Goal: Task Accomplishment & Management: Manage account settings

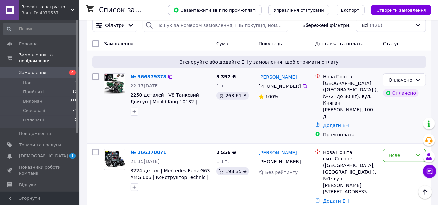
scroll to position [79, 0]
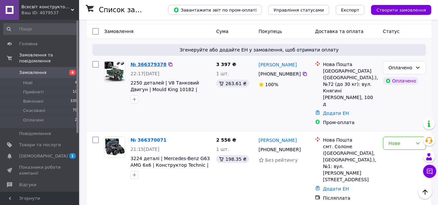
click at [139, 65] on link "№ 366379378" at bounding box center [149, 64] width 36 height 5
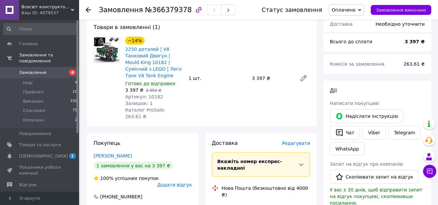
scroll to position [52, 0]
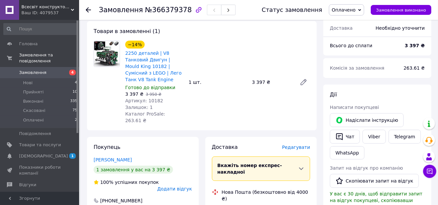
click at [62, 153] on span "1 0" at bounding box center [70, 156] width 18 height 6
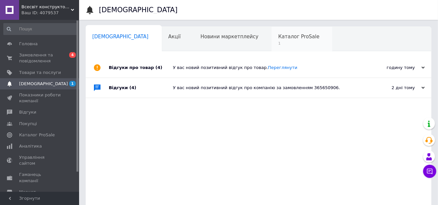
click at [278, 34] on span "Каталог ProSale" at bounding box center [298, 37] width 41 height 6
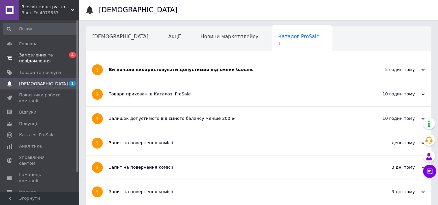
click at [61, 59] on span "0 4" at bounding box center [70, 58] width 18 height 12
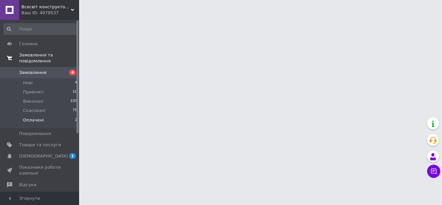
click at [42, 115] on li "Оплачені 2" at bounding box center [40, 121] width 81 height 13
click at [56, 115] on li "Оплачені 2" at bounding box center [40, 121] width 81 height 13
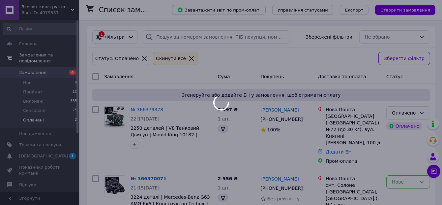
click at [41, 117] on span "Оплачені" at bounding box center [33, 120] width 21 height 6
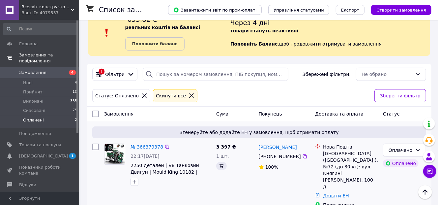
scroll to position [77, 0]
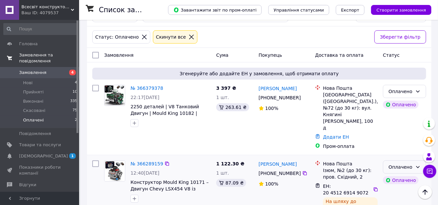
click at [391, 160] on div "Оплачено" at bounding box center [404, 166] width 43 height 13
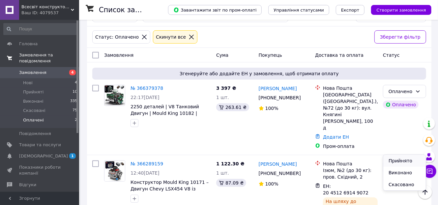
click at [399, 159] on li "Прийнято" at bounding box center [404, 161] width 43 height 12
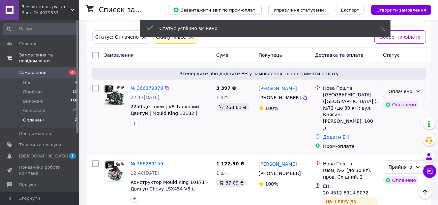
click at [399, 93] on div "Оплачено" at bounding box center [401, 91] width 24 height 7
click at [404, 103] on li "Прийнято" at bounding box center [404, 105] width 43 height 12
click at [49, 78] on li "Нові 4" at bounding box center [40, 82] width 81 height 9
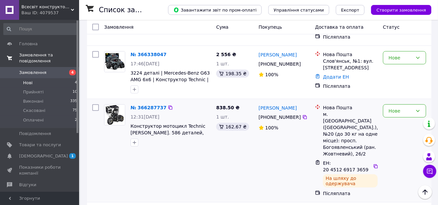
scroll to position [201, 0]
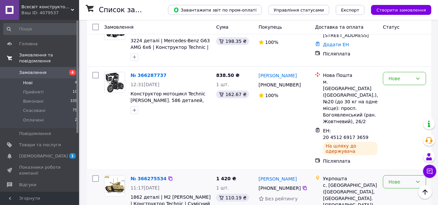
click at [392, 178] on div "Нове" at bounding box center [401, 181] width 24 height 7
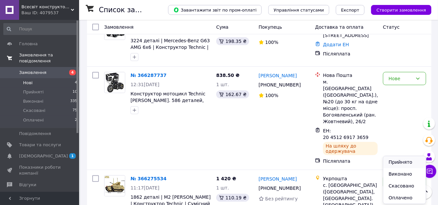
click at [397, 165] on li "Прийнято" at bounding box center [404, 162] width 43 height 12
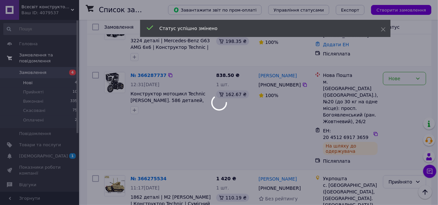
click at [399, 68] on div at bounding box center [219, 102] width 438 height 205
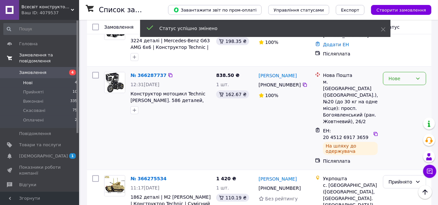
click at [399, 72] on div "Нове" at bounding box center [404, 78] width 43 height 13
click at [404, 83] on li "Прийнято" at bounding box center [404, 79] width 43 height 12
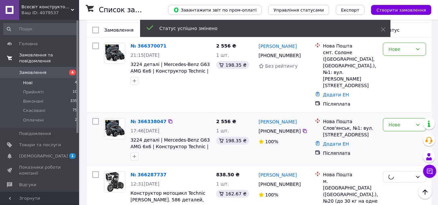
scroll to position [96, 0]
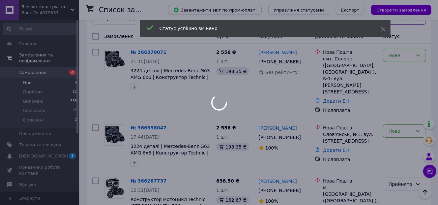
click at [395, 117] on div at bounding box center [219, 102] width 438 height 205
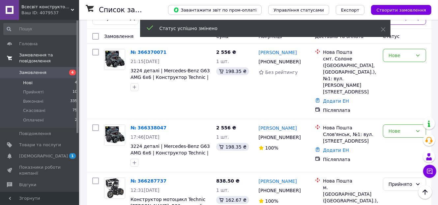
click at [395, 127] on div "Нове" at bounding box center [401, 130] width 24 height 7
click at [396, 128] on li "Прийнято" at bounding box center [404, 131] width 43 height 12
click at [398, 54] on div "Нове" at bounding box center [401, 55] width 24 height 7
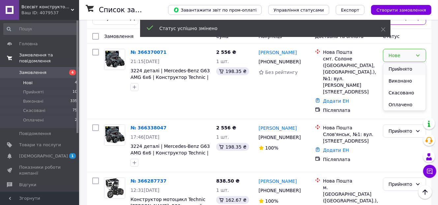
click at [408, 70] on li "Прийнято" at bounding box center [404, 69] width 43 height 12
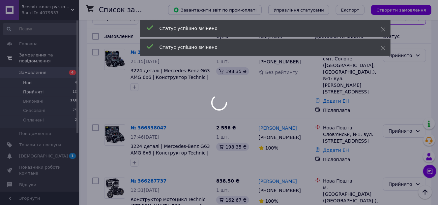
click at [47, 88] on div at bounding box center [219, 102] width 438 height 205
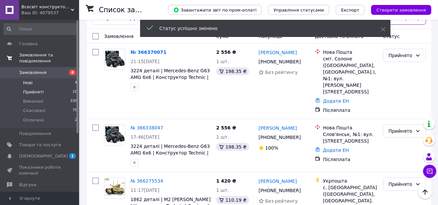
click at [53, 87] on li "Прийняті 10" at bounding box center [40, 91] width 81 height 9
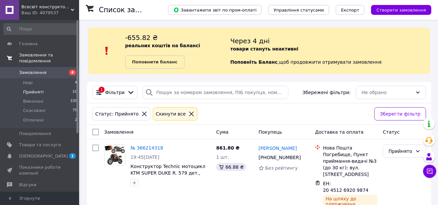
click at [94, 106] on div "Статус: Прийнято Cкинути все Зберегти фільтр" at bounding box center [259, 113] width 345 height 21
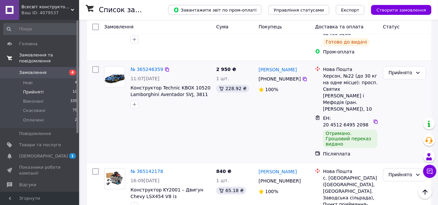
scroll to position [606, 0]
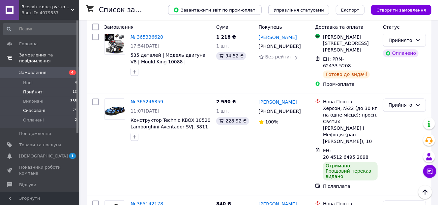
click at [50, 106] on li "Скасовані 75" at bounding box center [40, 110] width 81 height 9
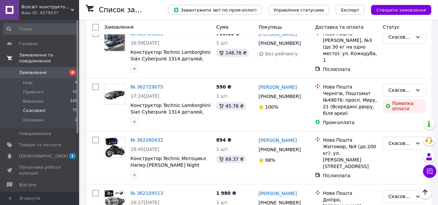
scroll to position [949, 0]
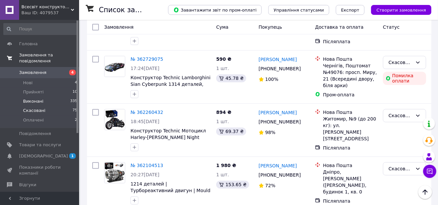
click at [55, 97] on li "Виконані 335" at bounding box center [40, 101] width 81 height 9
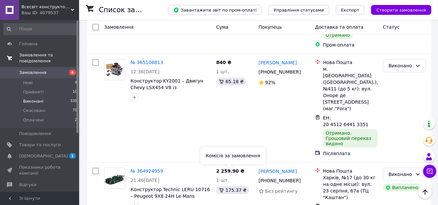
scroll to position [1029, 0]
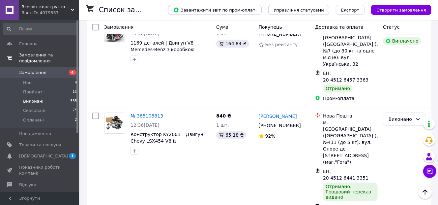
click at [54, 70] on span "Замовлення" at bounding box center [40, 73] width 42 height 6
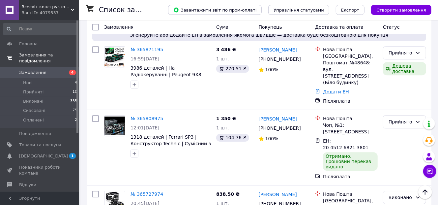
scroll to position [1002, 0]
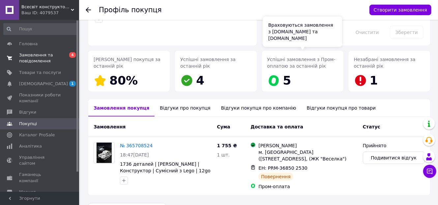
scroll to position [88, 0]
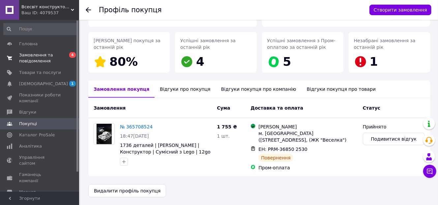
click at [162, 88] on div "Відгуки про покупця" at bounding box center [185, 88] width 61 height 17
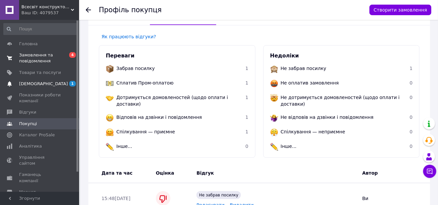
scroll to position [145, 0]
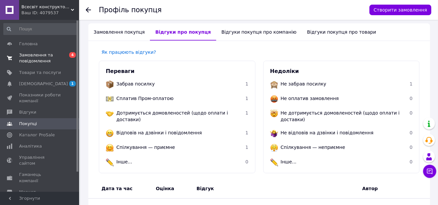
click at [46, 60] on span "Замовлення та повідомлення" at bounding box center [40, 58] width 42 height 12
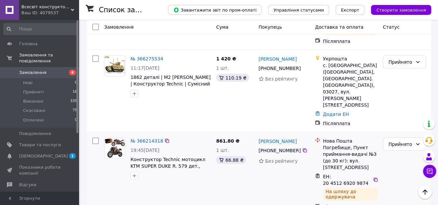
scroll to position [475, 0]
